Goal: Check status: Check status

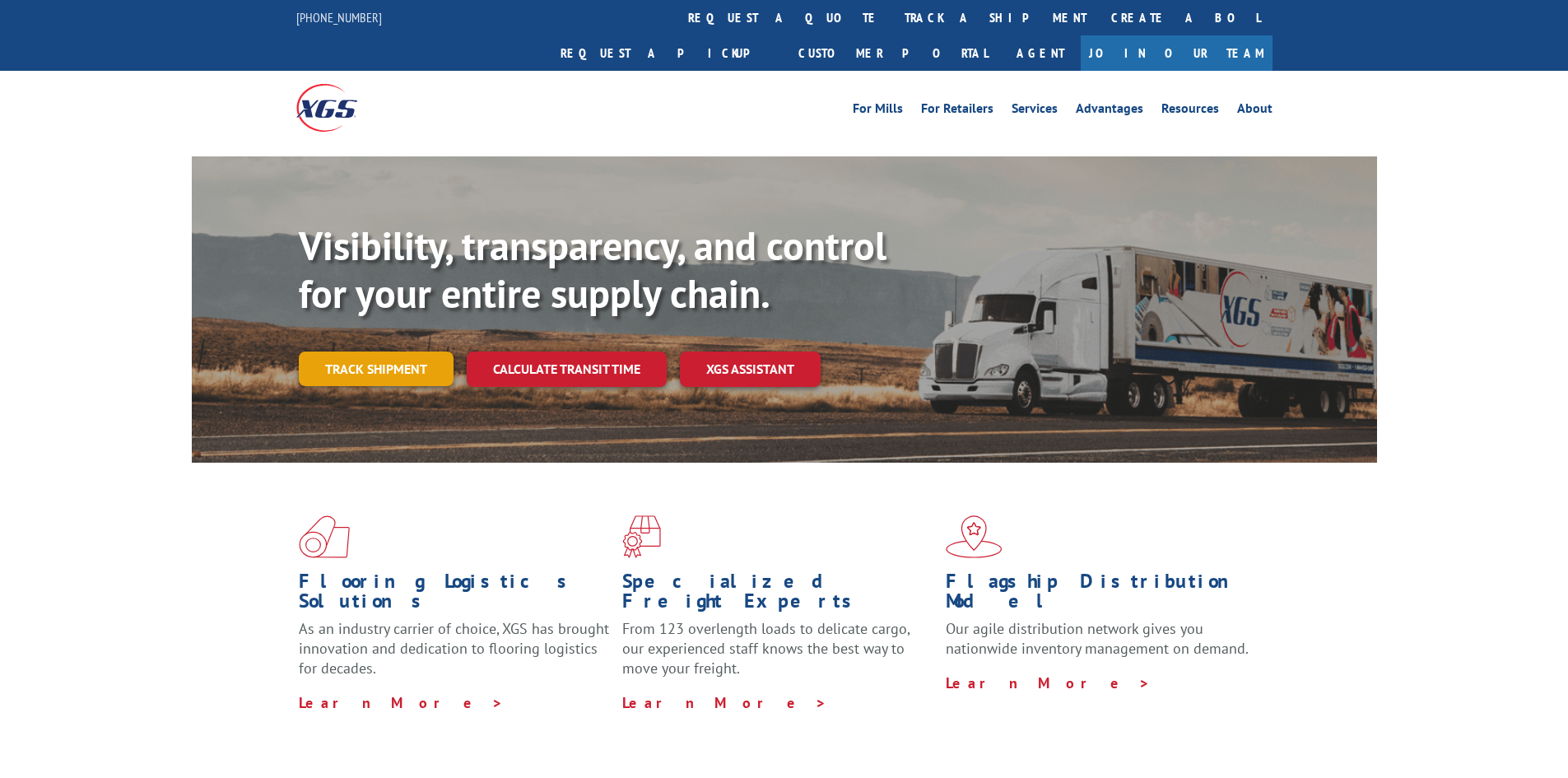
click at [417, 352] on link "Track shipment" at bounding box center [375, 368] width 154 height 34
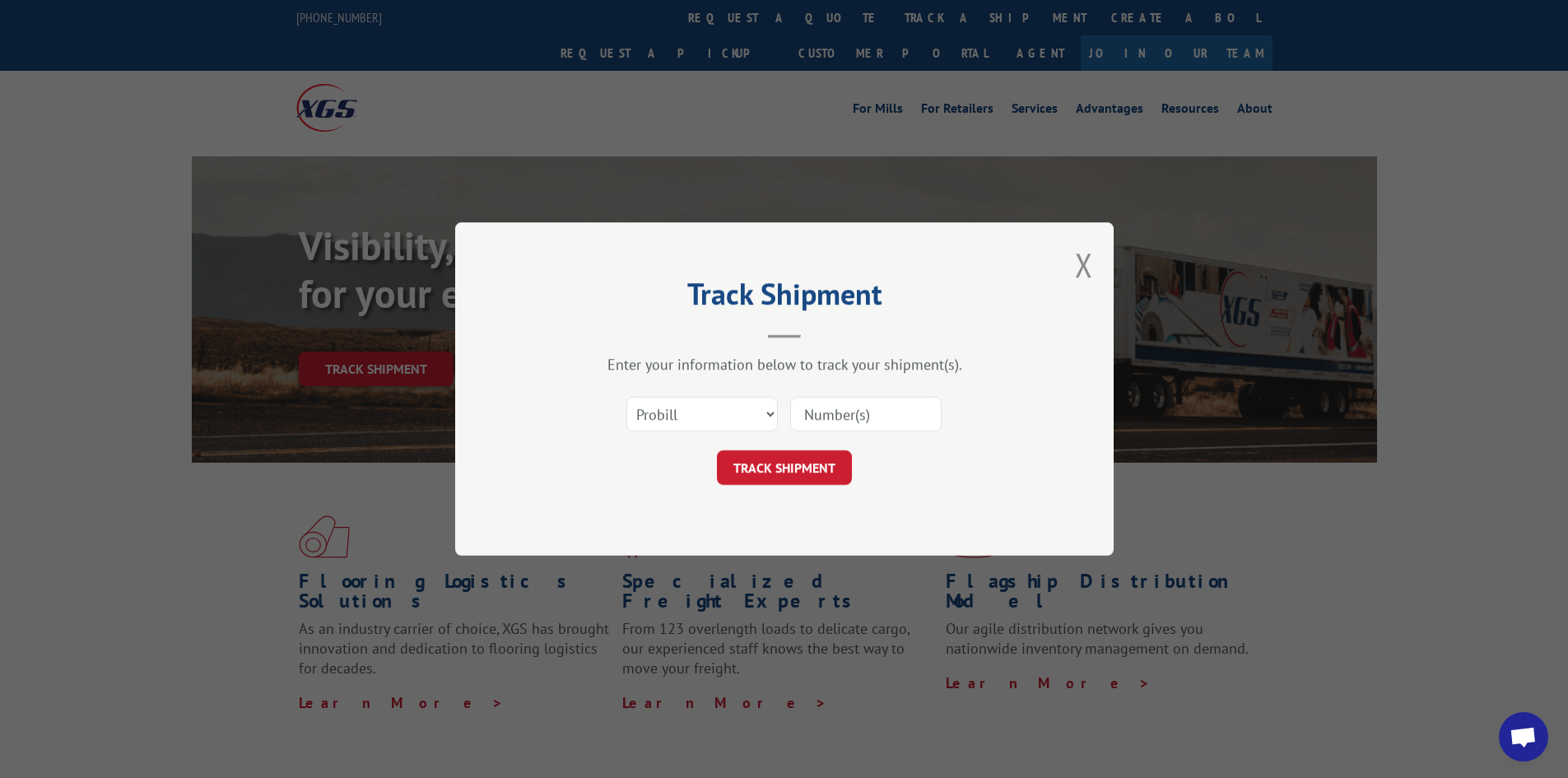
click at [820, 418] on input at bounding box center [865, 414] width 152 height 34
paste input "17592917"
type input "17592917"
click at [767, 449] on form "Select category... Probill BOL PO 17592917 TRACK SHIPMENT" at bounding box center [784, 436] width 494 height 98
click at [785, 480] on button "TRACK SHIPMENT" at bounding box center [784, 467] width 135 height 34
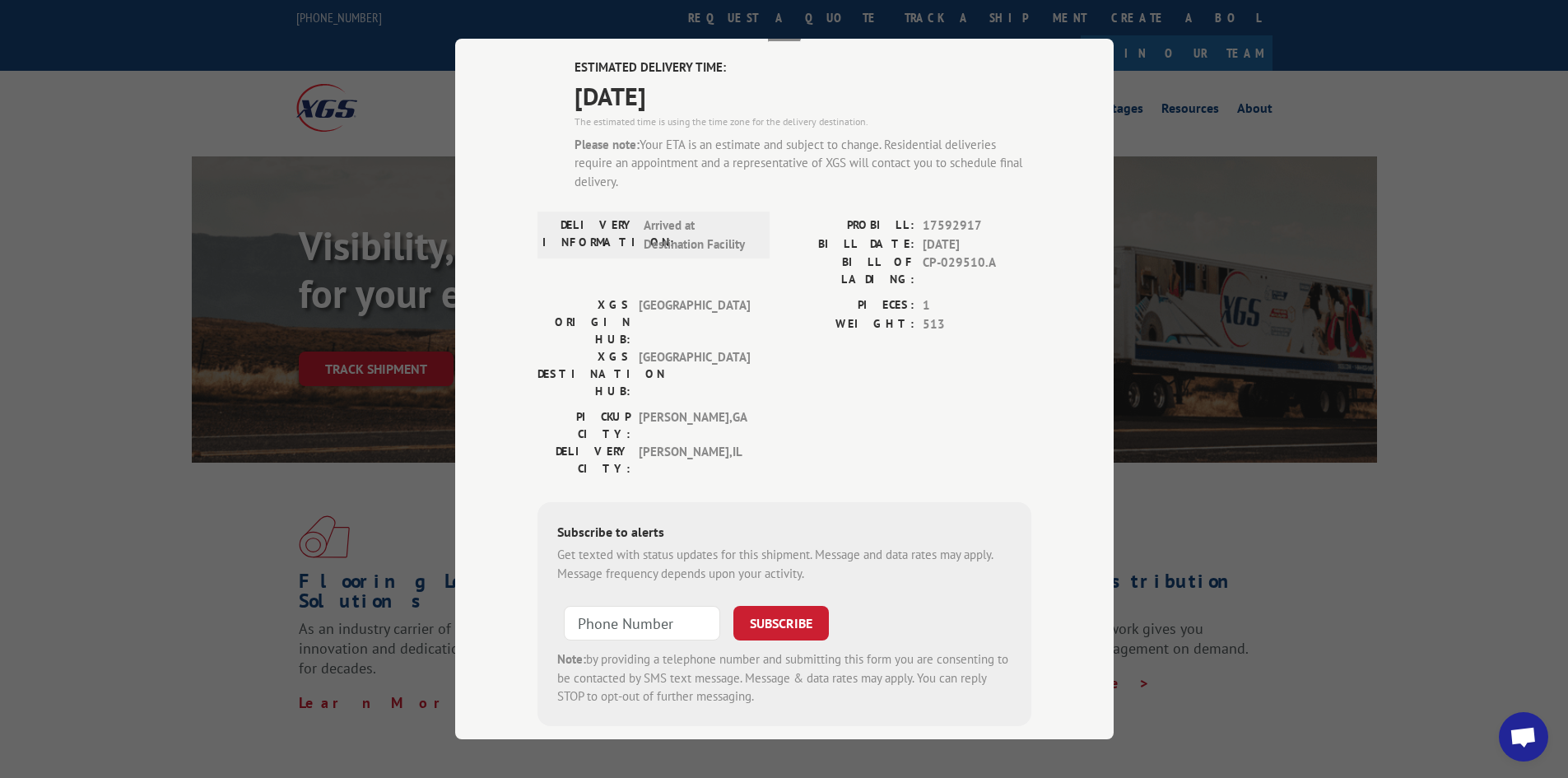
scroll to position [116, 0]
click at [655, 603] on input "+1 (___) ___-____" at bounding box center [642, 620] width 156 height 34
paste input "815) 985-9108"
type input "[PHONE_NUMBER]"
click at [795, 603] on button "SUBSCRIBE" at bounding box center [780, 620] width 95 height 34
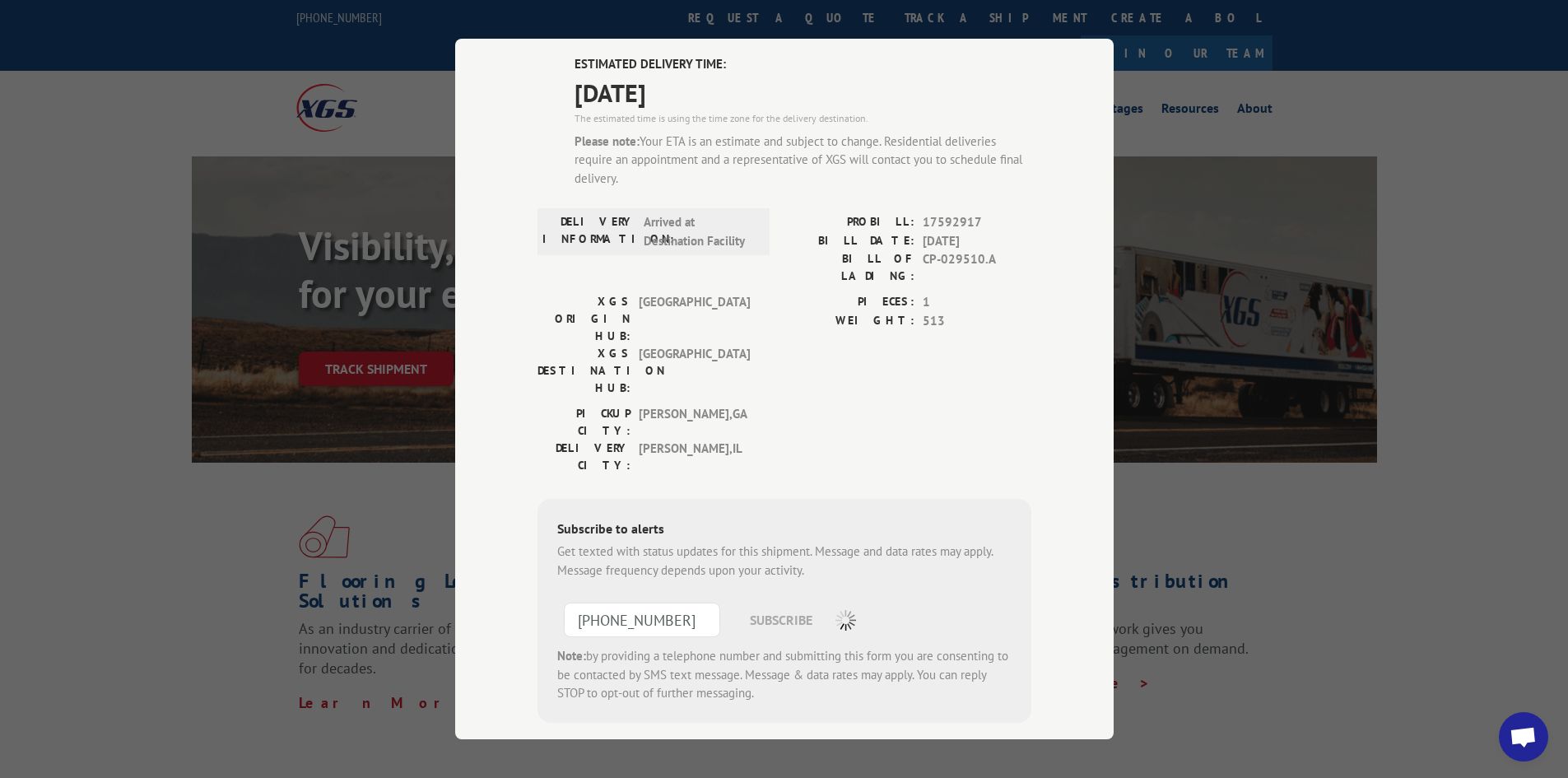
scroll to position [26, 0]
